Goal: Information Seeking & Learning: Learn about a topic

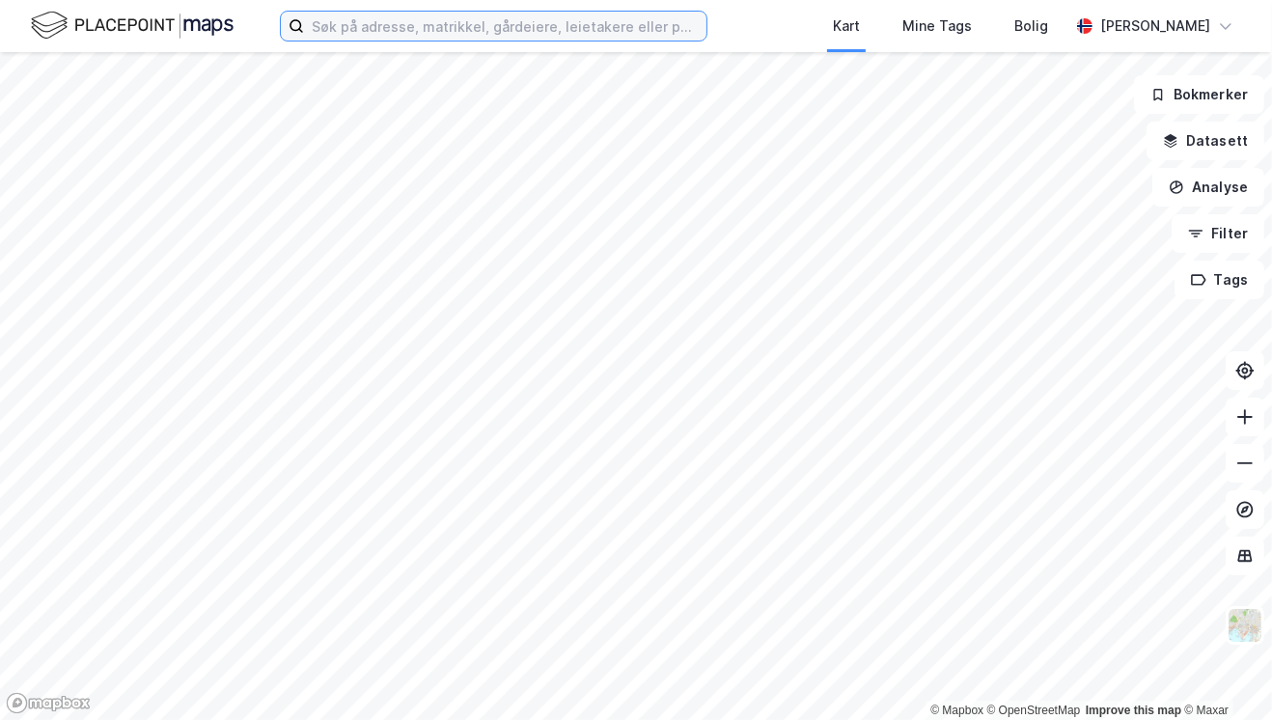
click at [437, 24] on input at bounding box center [505, 26] width 402 height 29
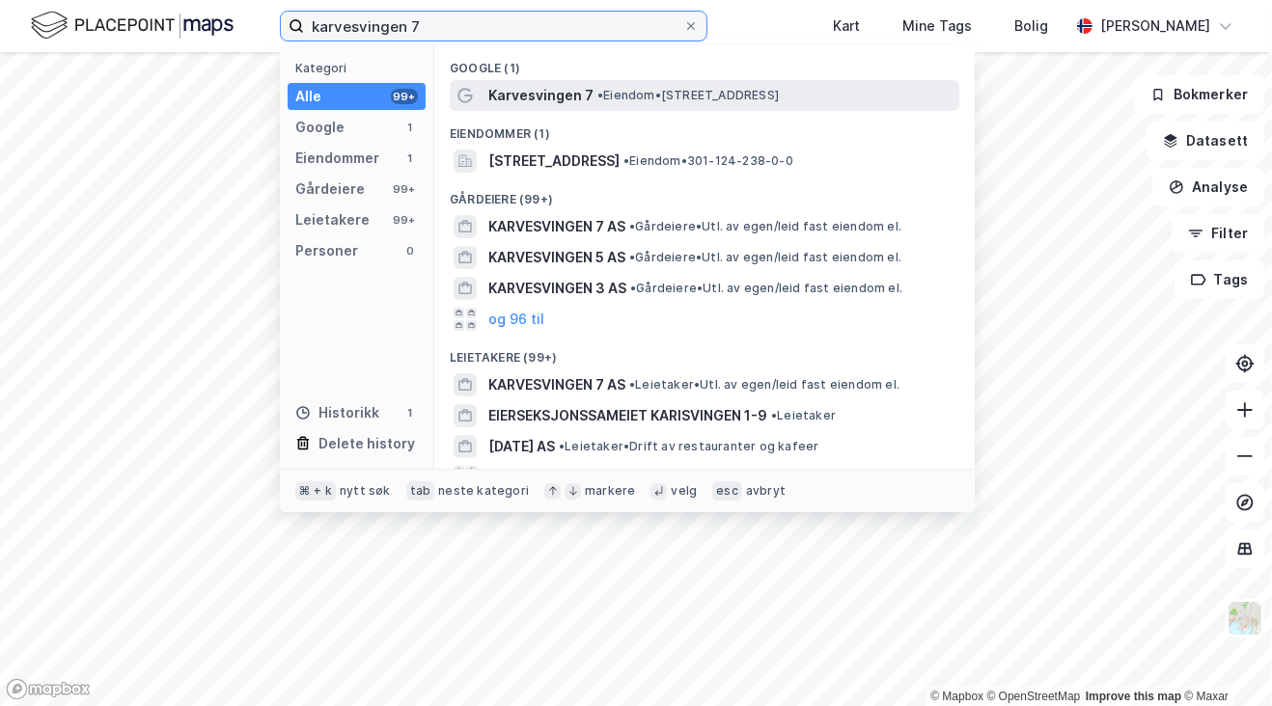
type input "karvesvingen 7"
click at [544, 93] on span "Karvesvingen 7" at bounding box center [540, 95] width 105 height 23
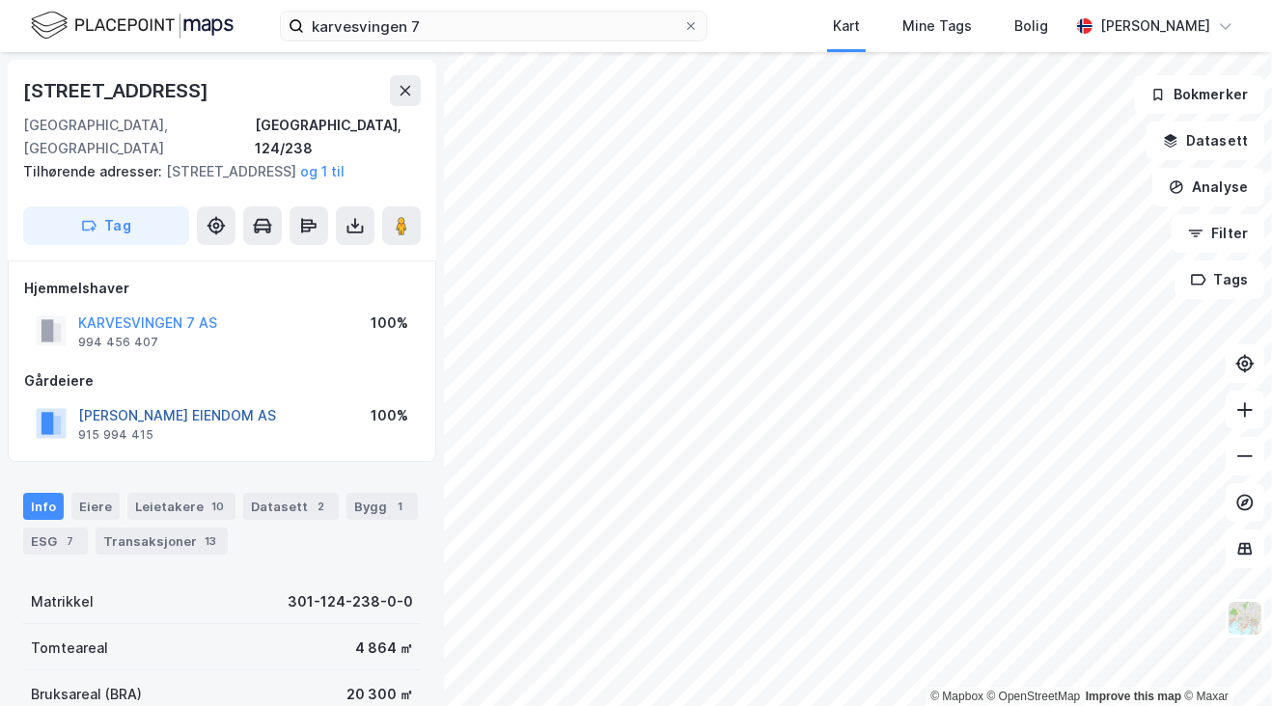
click at [0, 0] on button "[PERSON_NAME] EIENDOM AS" at bounding box center [0, 0] width 0 height 0
